Goal: Information Seeking & Learning: Learn about a topic

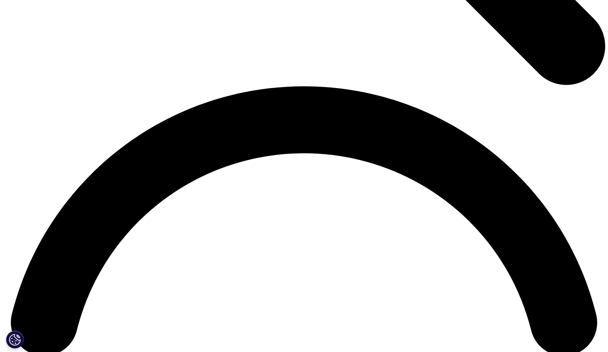
scroll to position [1077, 0]
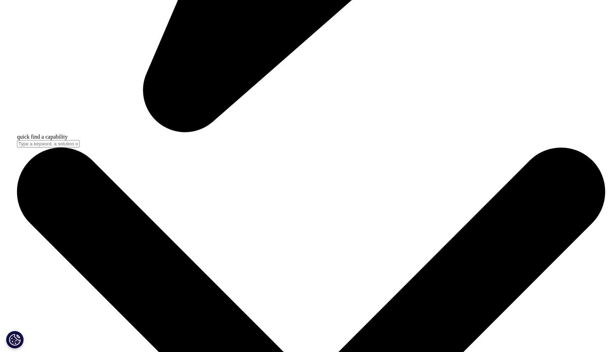
scroll to position [2500, 0]
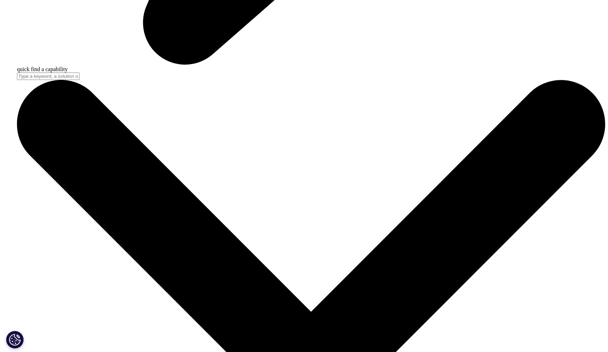
scroll to position [2569, 0]
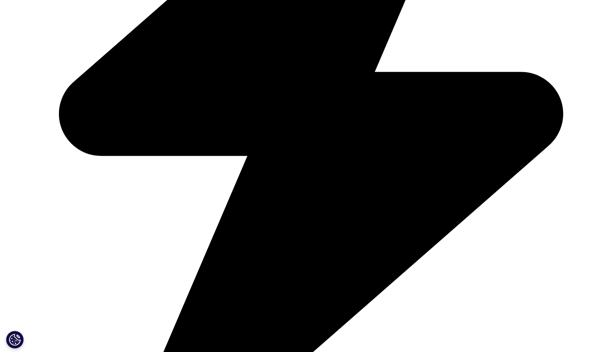
scroll to position [2379, 0]
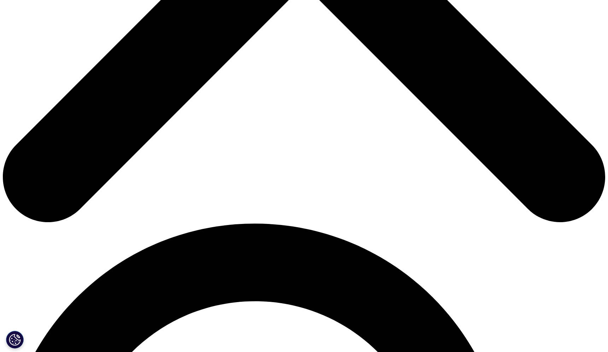
scroll to position [376, 0]
